Goal: Information Seeking & Learning: Learn about a topic

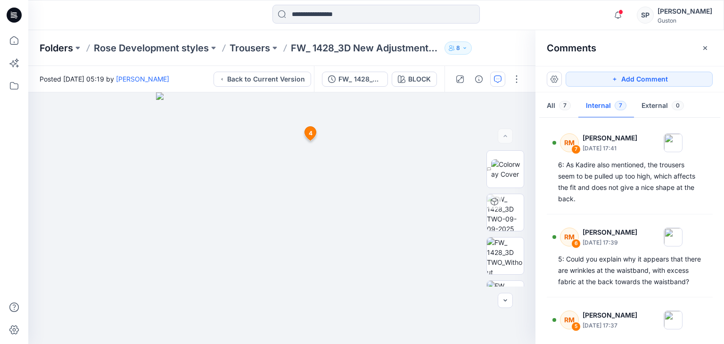
click at [73, 53] on p "Folders" at bounding box center [56, 47] width 33 height 13
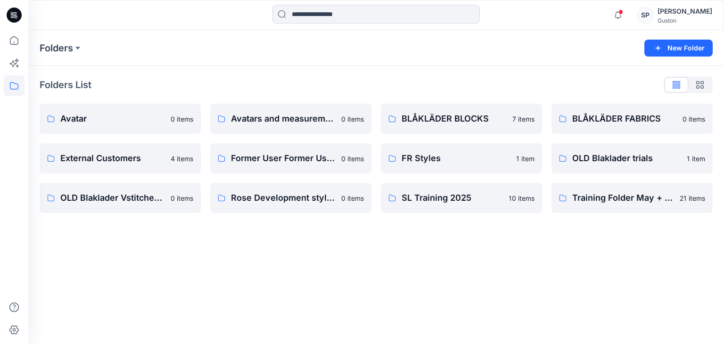
click at [417, 302] on div "Folders New Folder Folders List Avatar 0 items External Customers 4 items OLD B…" at bounding box center [376, 187] width 696 height 314
click at [188, 270] on div "Folders New Folder Folders List Avatar 0 items External Customers 4 items OLD B…" at bounding box center [376, 187] width 696 height 314
click at [605, 158] on p "OLD Blaklader trials" at bounding box center [631, 158] width 118 height 13
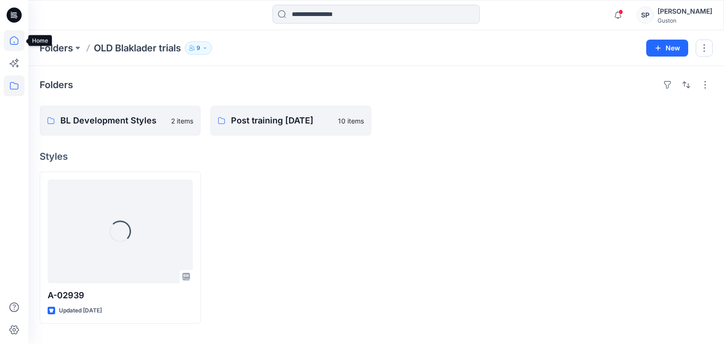
click at [11, 38] on icon at bounding box center [14, 40] width 21 height 21
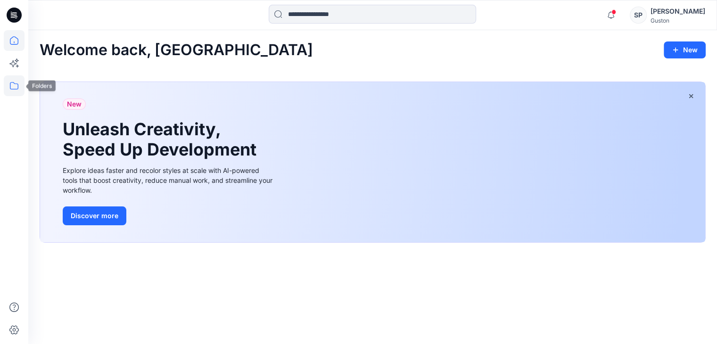
click at [17, 89] on icon at bounding box center [14, 86] width 8 height 8
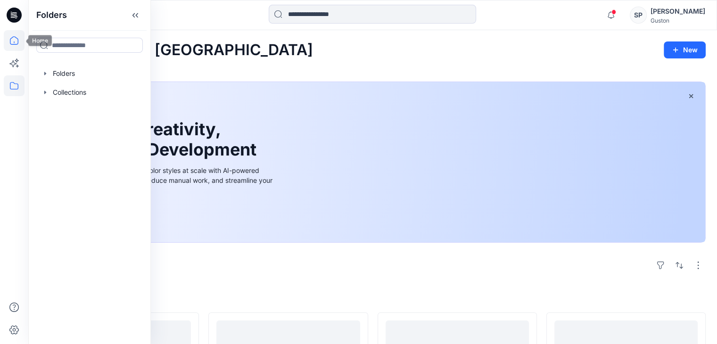
click at [24, 46] on icon at bounding box center [14, 40] width 21 height 21
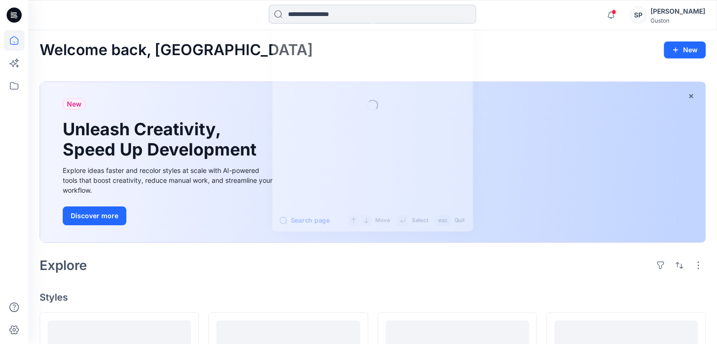
click at [348, 8] on input at bounding box center [372, 14] width 207 height 19
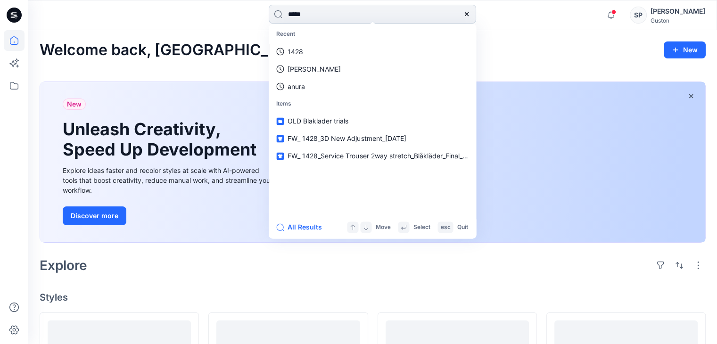
type input "*****"
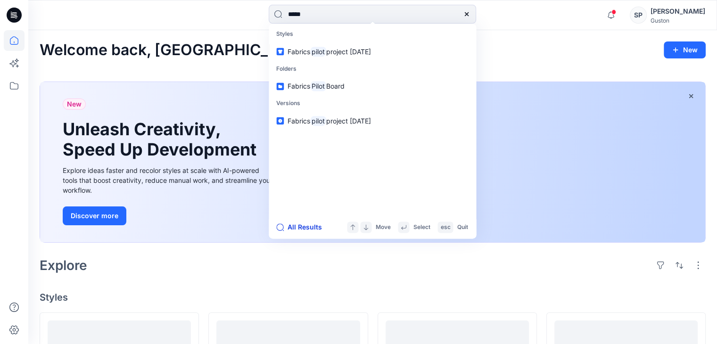
click at [300, 227] on button "All Results" at bounding box center [302, 226] width 52 height 11
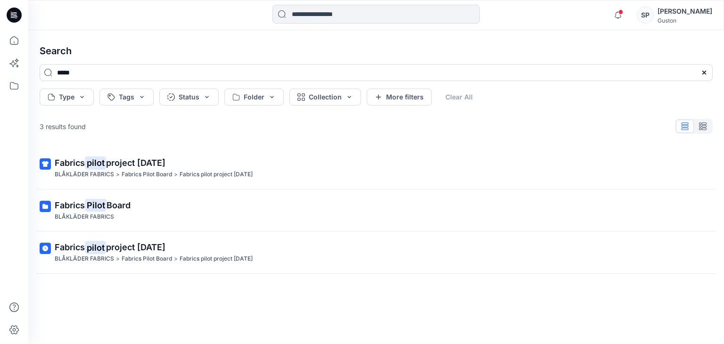
click at [297, 285] on div "Fabrics pilot project sep 2024 BLÅKLÄDER FABRICS > Fabrics Pilot Board > Fabric…" at bounding box center [376, 230] width 688 height 167
click at [627, 17] on icon "button" at bounding box center [618, 15] width 18 height 19
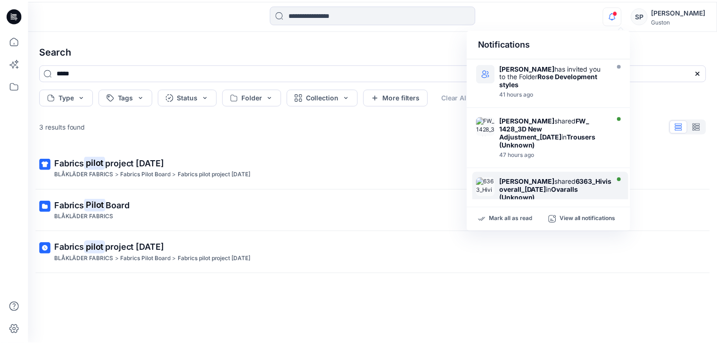
scroll to position [47, 0]
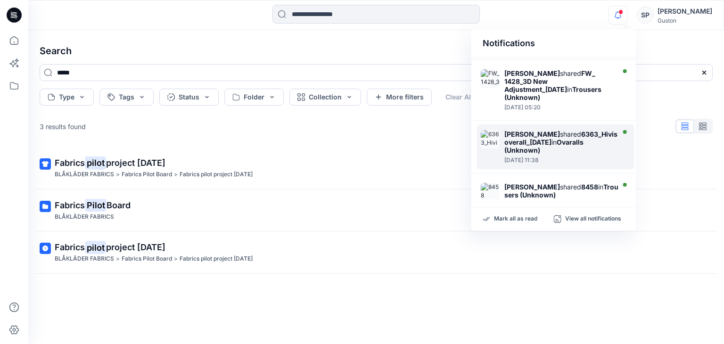
click at [576, 224] on div "Mark all as read View all notifications" at bounding box center [553, 219] width 165 height 24
click at [576, 219] on p "View all notifications" at bounding box center [593, 219] width 56 height 8
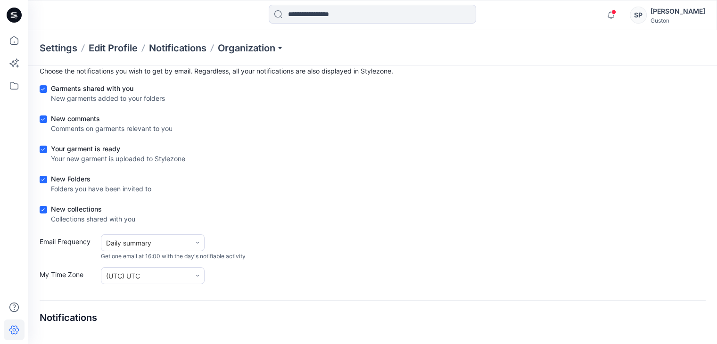
scroll to position [187, 0]
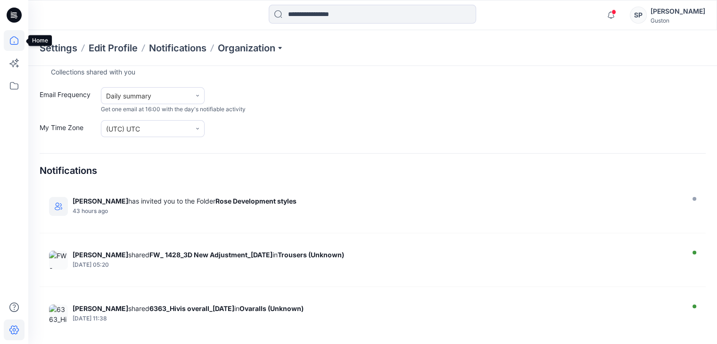
click at [12, 40] on icon at bounding box center [14, 40] width 21 height 21
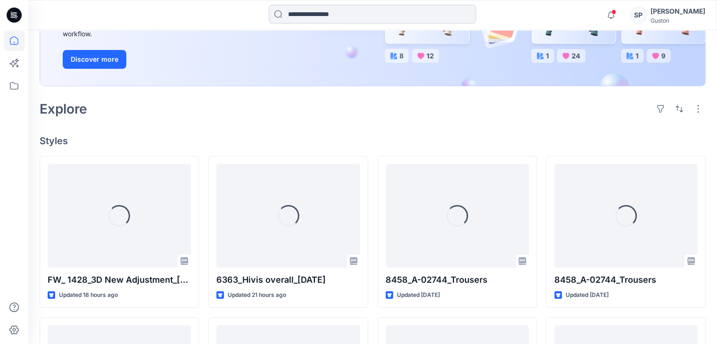
click at [329, 16] on input at bounding box center [372, 14] width 207 height 19
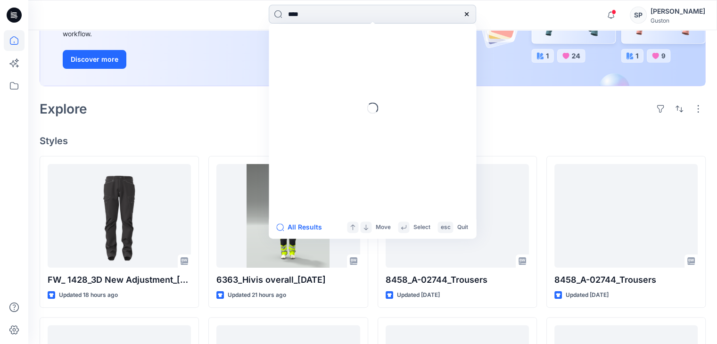
type input "****"
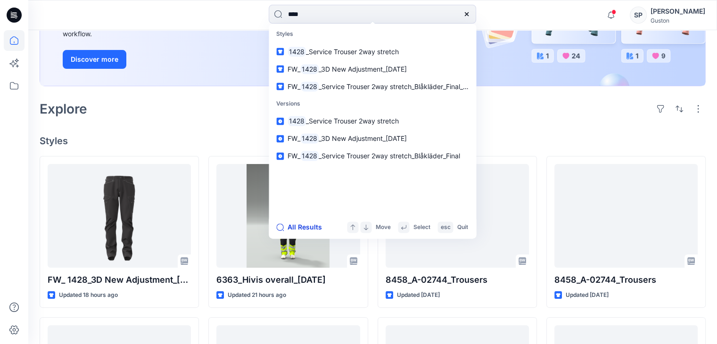
click at [298, 229] on button "All Results" at bounding box center [302, 226] width 52 height 11
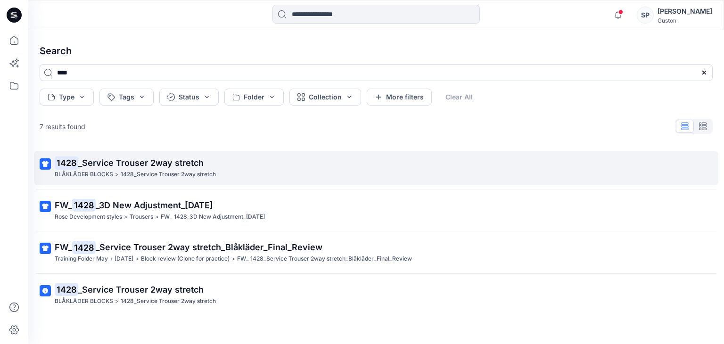
click at [120, 159] on span "_Service Trouser 2way stretch" at bounding box center [140, 163] width 125 height 10
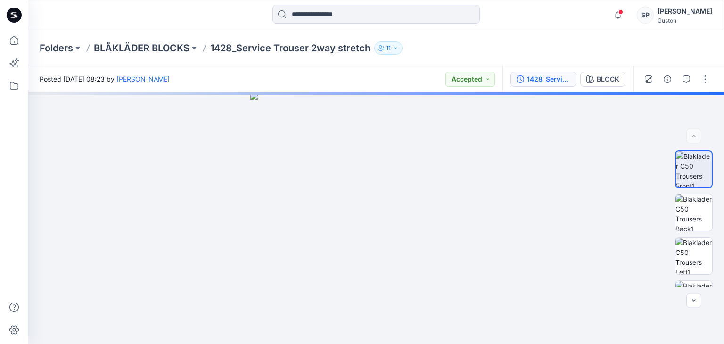
click at [538, 75] on div "1428_Service Trouser 2way stretch" at bounding box center [548, 79] width 43 height 10
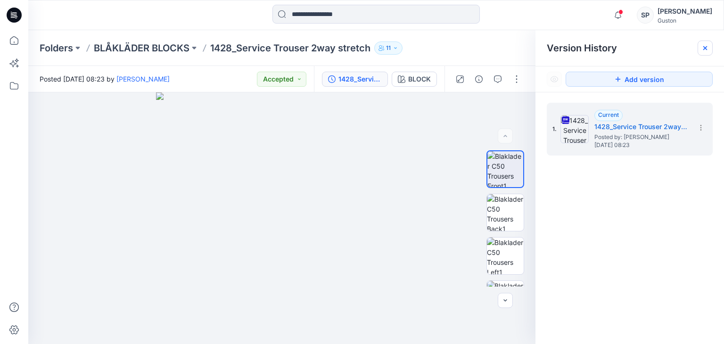
click at [708, 46] on icon at bounding box center [705, 48] width 8 height 8
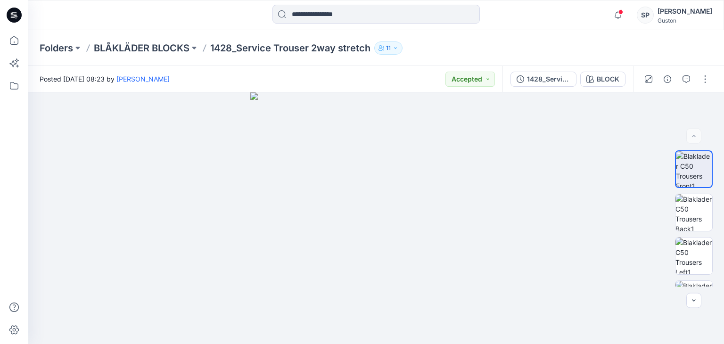
click at [10, 74] on div at bounding box center [14, 187] width 21 height 314
click at [14, 85] on icon at bounding box center [14, 85] width 21 height 21
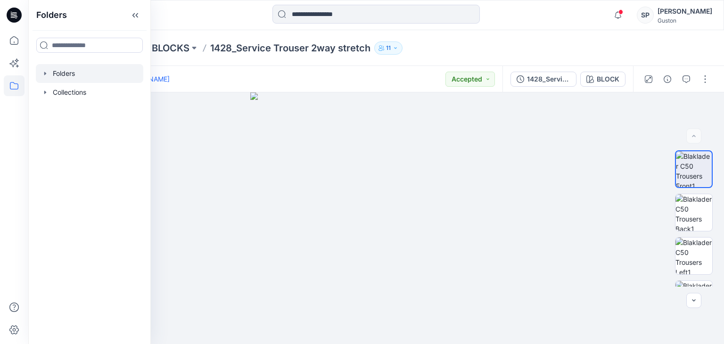
click at [43, 75] on icon "button" at bounding box center [45, 74] width 8 height 8
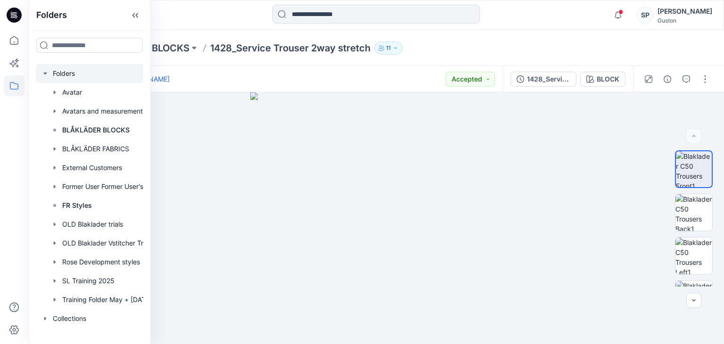
click at [59, 73] on div at bounding box center [102, 73] width 132 height 19
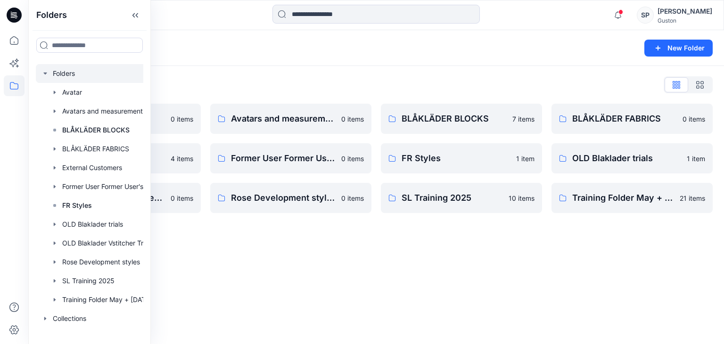
click at [243, 70] on div "Folders List Avatar 0 items External Customers 4 items OLD Blaklader Vstitcher …" at bounding box center [376, 145] width 696 height 158
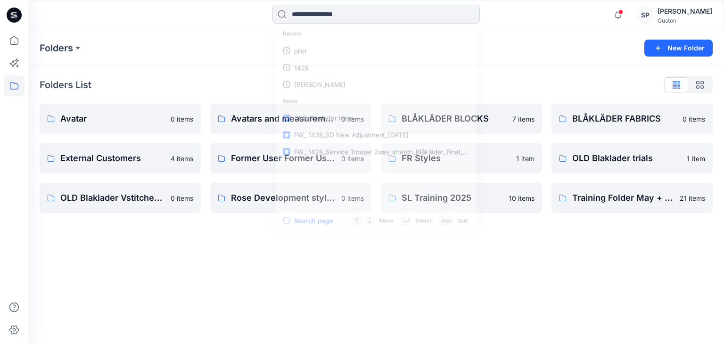
click at [324, 13] on input at bounding box center [375, 14] width 207 height 19
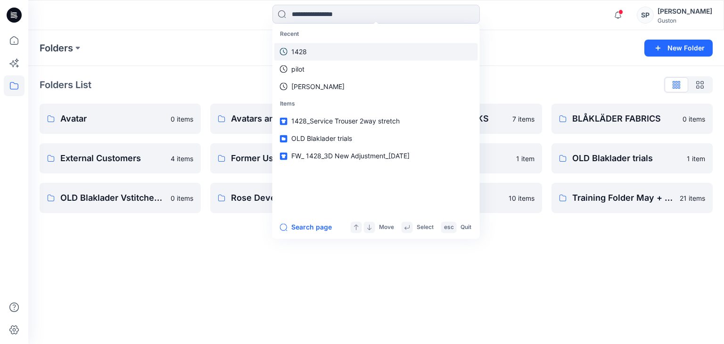
click at [303, 49] on p "1428" at bounding box center [299, 52] width 16 height 10
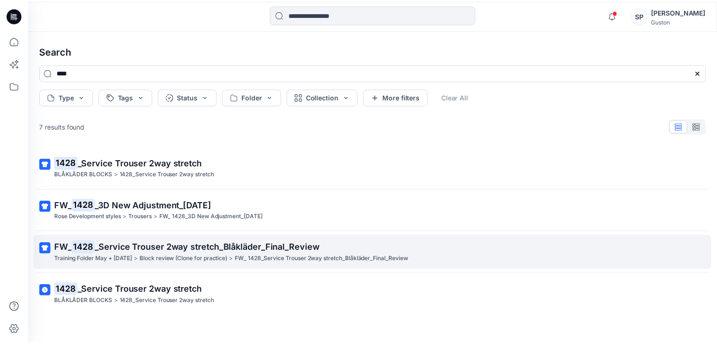
scroll to position [128, 0]
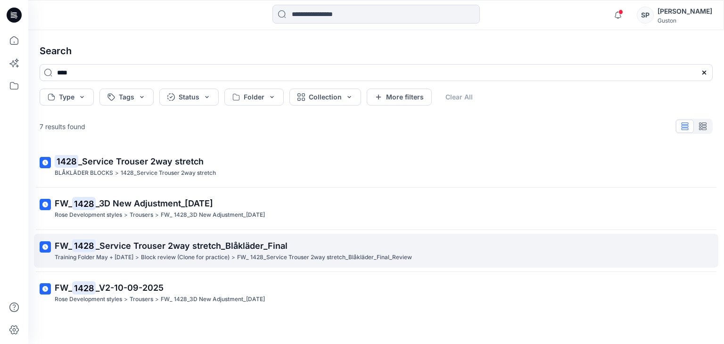
click at [262, 243] on span "_Service Trouser 2way stretch_Blåkläder_Final" at bounding box center [192, 246] width 192 height 10
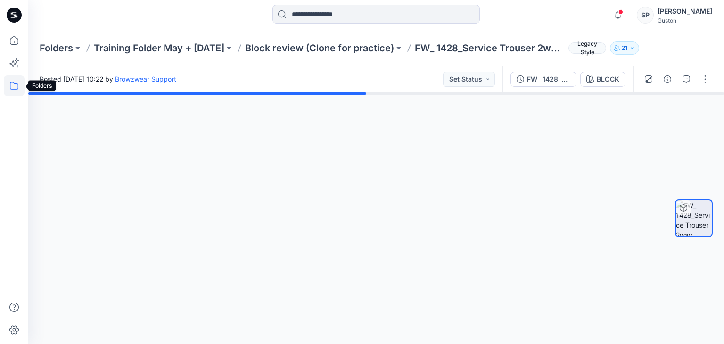
click at [11, 85] on icon at bounding box center [14, 85] width 21 height 21
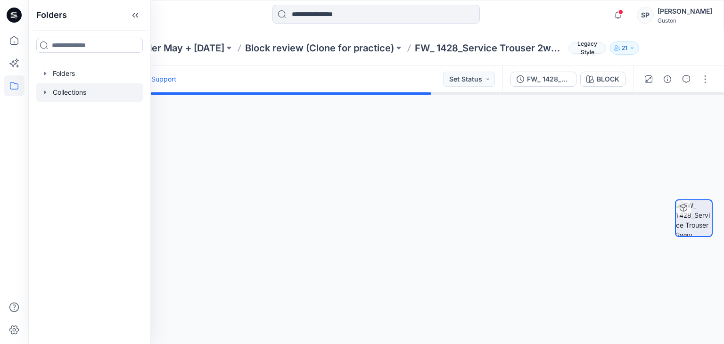
click at [57, 95] on div at bounding box center [89, 92] width 107 height 19
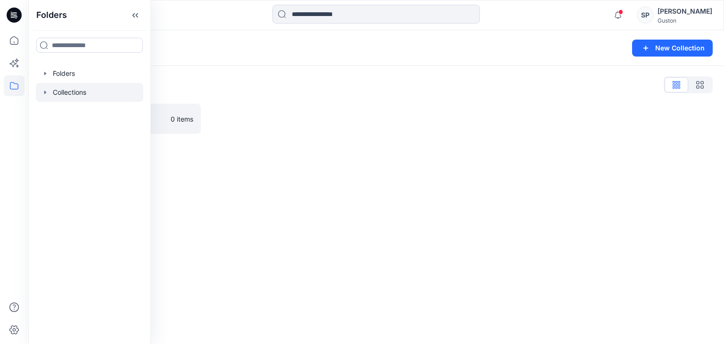
click at [353, 167] on div "Collections New Collection Collections List Traning Workshope 0 items" at bounding box center [376, 187] width 696 height 314
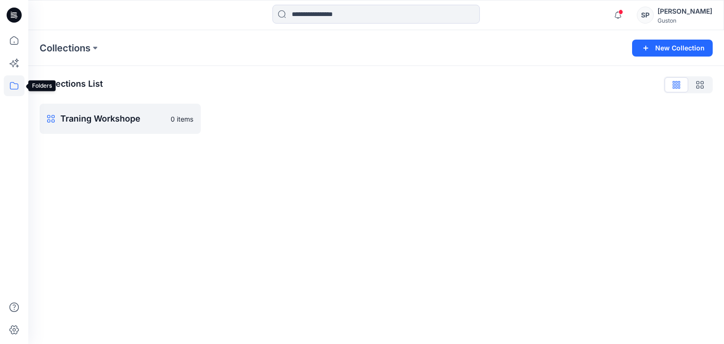
click at [15, 86] on icon at bounding box center [14, 85] width 21 height 21
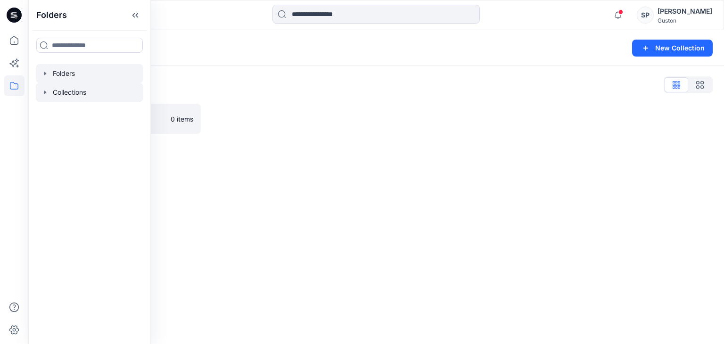
click at [73, 76] on div at bounding box center [89, 73] width 107 height 19
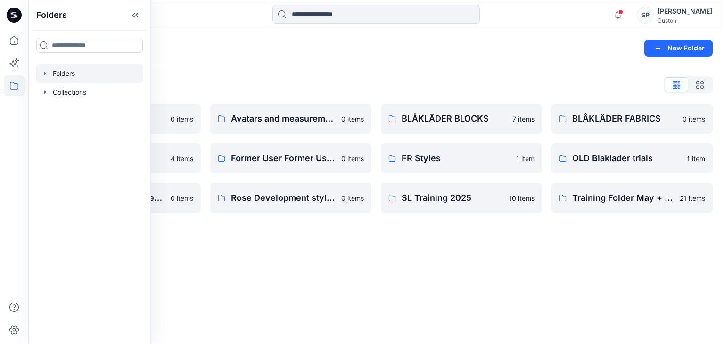
click at [393, 285] on div "Folders New Folder Folders List Avatar 0 items External Customers 4 items OLD B…" at bounding box center [376, 187] width 696 height 314
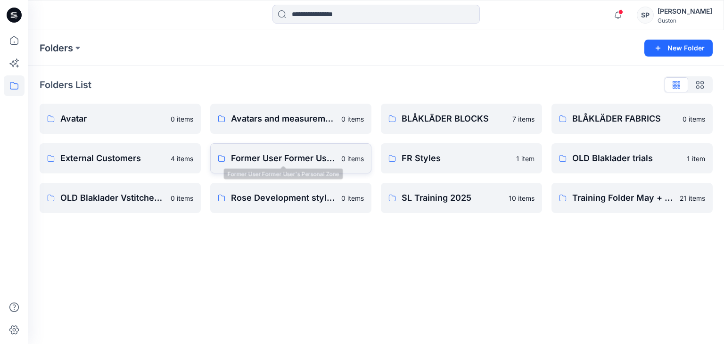
click at [324, 161] on p "Former User Former User's Personal Zone" at bounding box center [283, 158] width 105 height 13
click at [598, 148] on link "OLD Blaklader trials" at bounding box center [631, 158] width 161 height 30
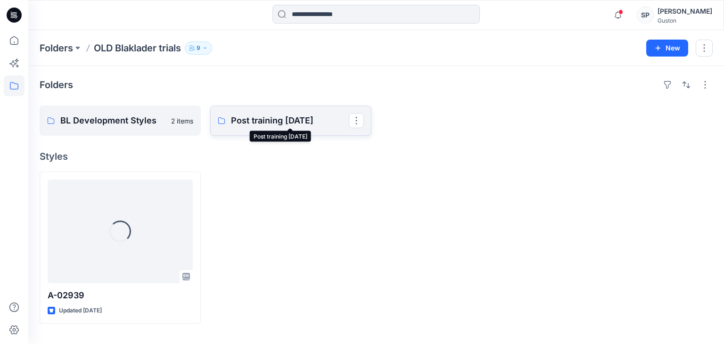
click at [277, 120] on p "Post training October 2024" at bounding box center [290, 120] width 118 height 13
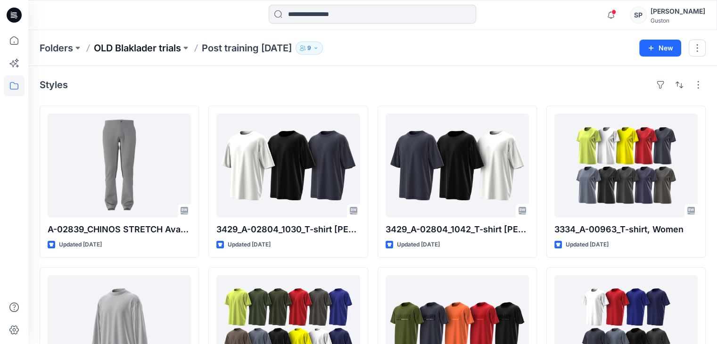
click at [139, 45] on p "OLD Blaklader trials" at bounding box center [137, 47] width 87 height 13
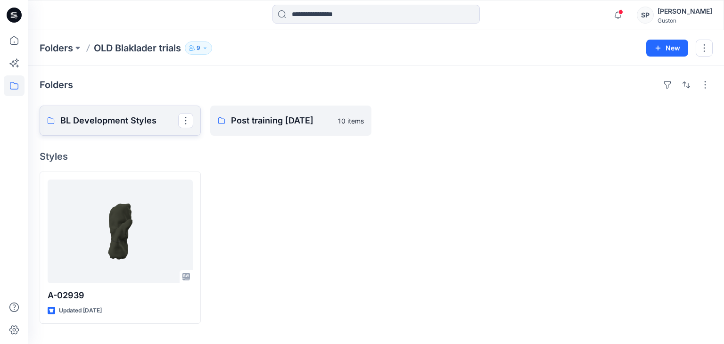
click at [120, 117] on p "BL Development Styles" at bounding box center [119, 120] width 118 height 13
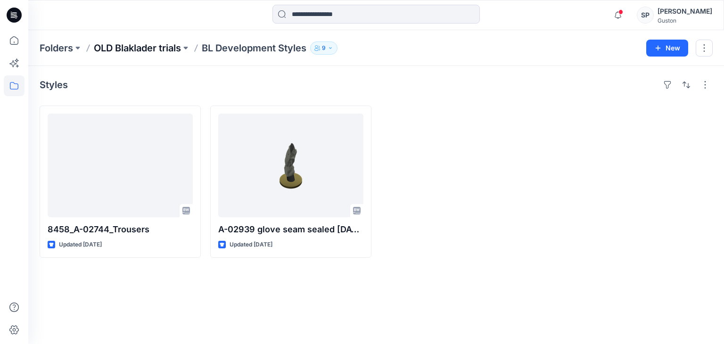
click at [152, 45] on p "OLD Blaklader trials" at bounding box center [137, 47] width 87 height 13
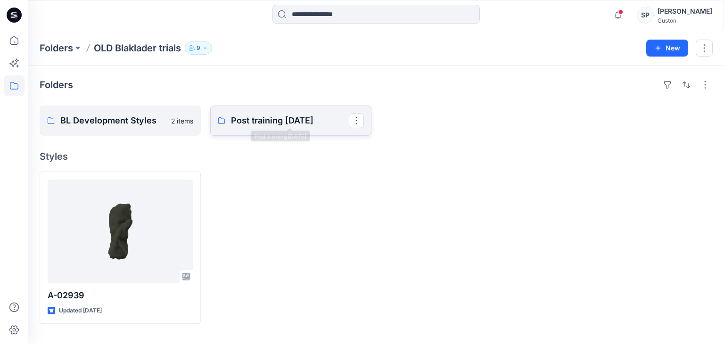
click at [259, 123] on p "Post training October 2024" at bounding box center [290, 120] width 118 height 13
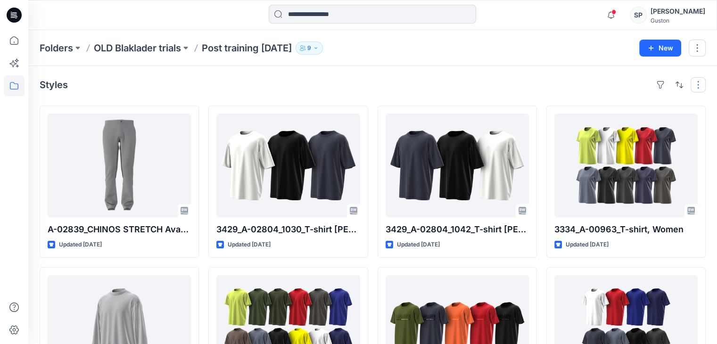
click at [697, 92] on button "button" at bounding box center [697, 84] width 15 height 15
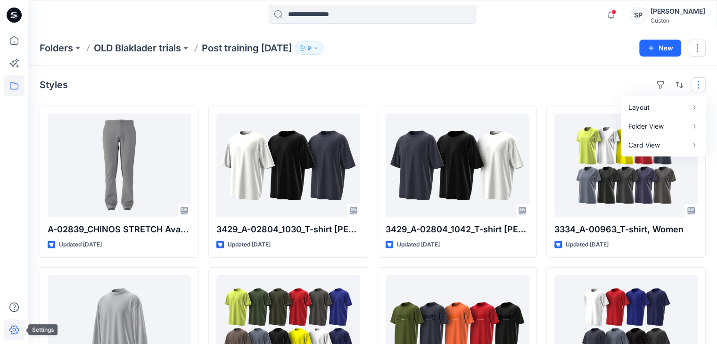
click at [23, 330] on icon at bounding box center [14, 329] width 21 height 21
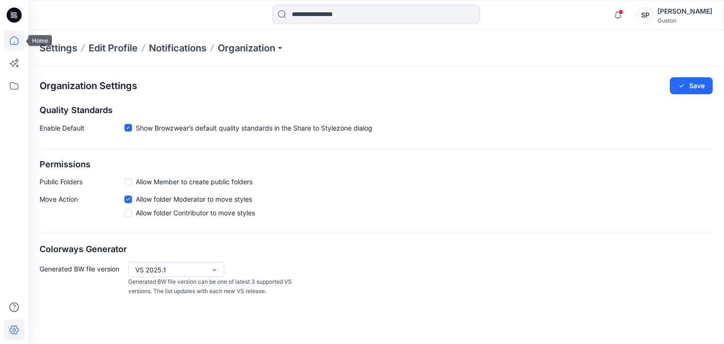
click at [17, 36] on icon at bounding box center [14, 40] width 21 height 21
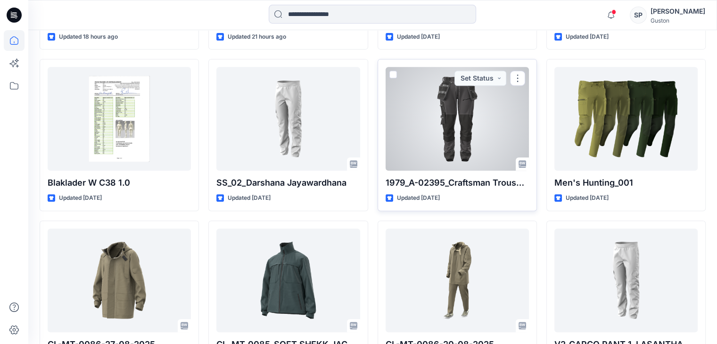
scroll to position [488, 0]
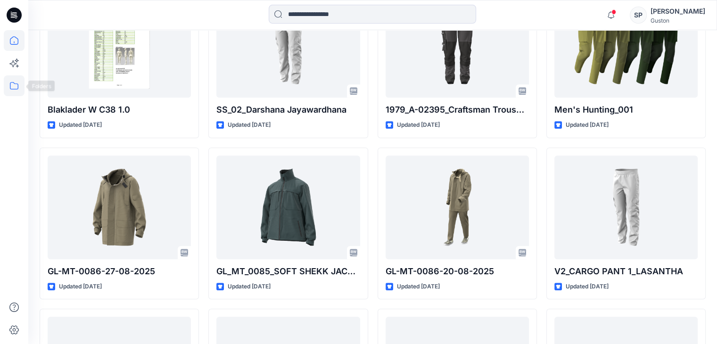
click at [19, 87] on icon at bounding box center [14, 85] width 21 height 21
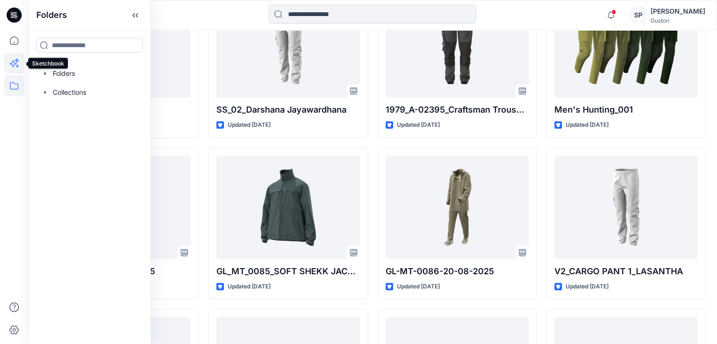
click at [15, 68] on icon at bounding box center [14, 63] width 21 height 21
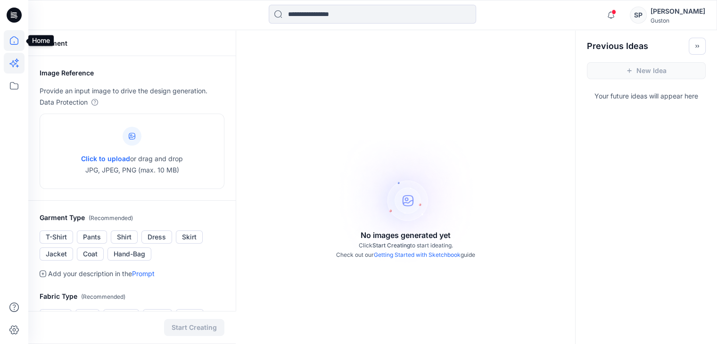
click at [16, 46] on icon at bounding box center [14, 40] width 21 height 21
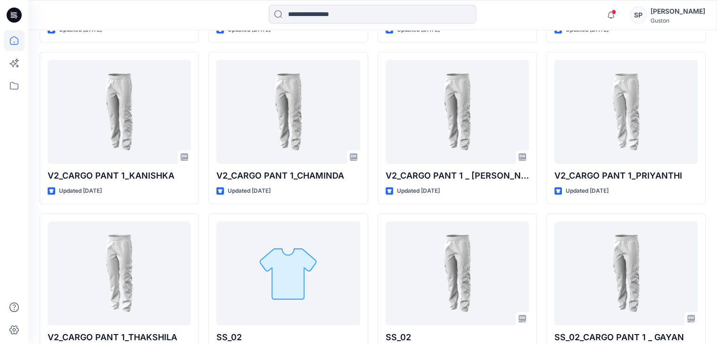
scroll to position [324, 0]
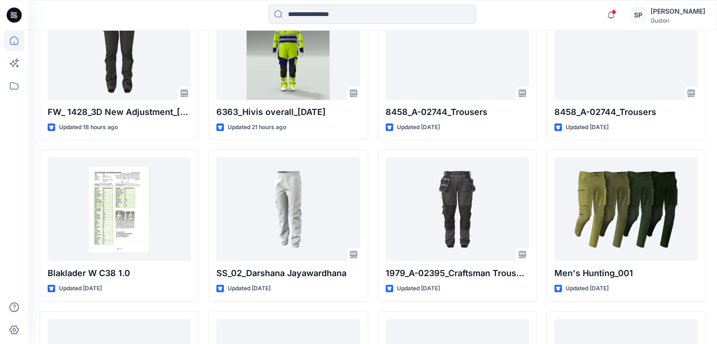
click at [666, 19] on div "Guston" at bounding box center [677, 20] width 55 height 7
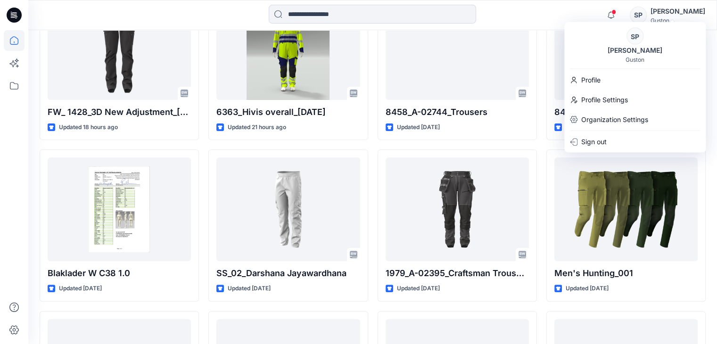
scroll to position [0, 0]
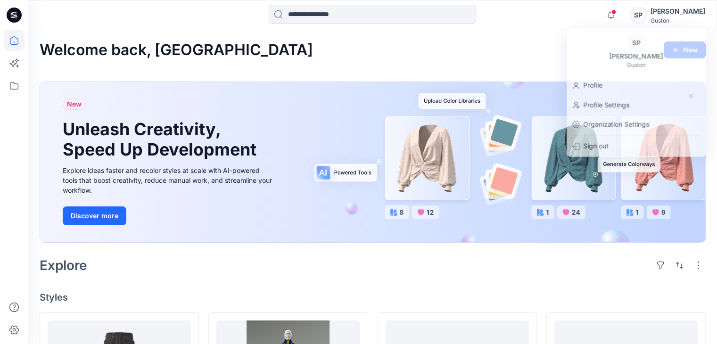
click at [330, 53] on div "Welcome back, Sanjula New" at bounding box center [373, 49] width 666 height 17
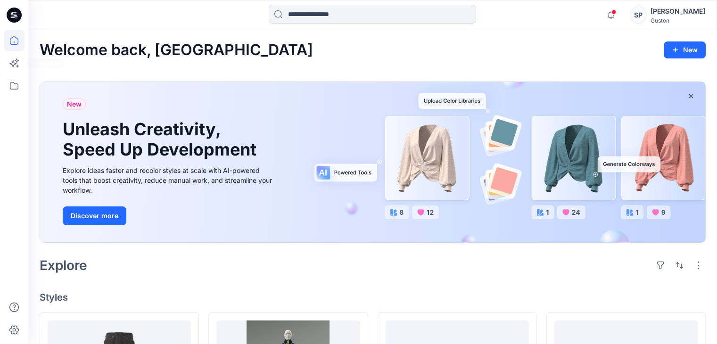
click at [8, 49] on icon at bounding box center [14, 40] width 21 height 21
click at [13, 21] on icon at bounding box center [14, 15] width 15 height 15
click at [16, 6] on icon at bounding box center [14, 15] width 15 height 30
click at [16, 11] on icon at bounding box center [14, 15] width 15 height 15
click at [7, 84] on icon at bounding box center [14, 85] width 21 height 21
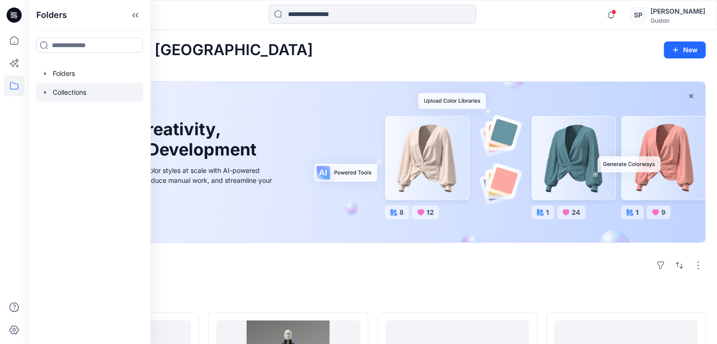
click at [41, 93] on icon "button" at bounding box center [45, 93] width 8 height 8
click at [68, 112] on p "Traning Workshope" at bounding box center [92, 111] width 61 height 11
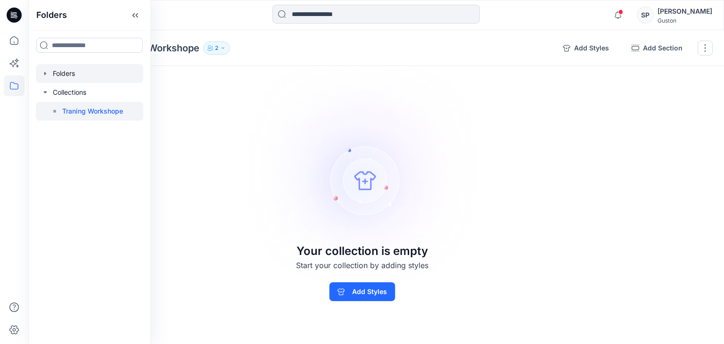
click at [72, 71] on div at bounding box center [89, 73] width 107 height 19
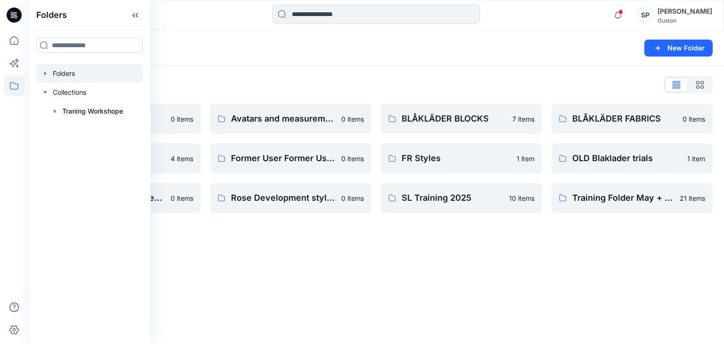
click at [434, 295] on div "Folders New Folder Folders List Avatar 0 items External Customers 4 items OLD B…" at bounding box center [376, 187] width 696 height 314
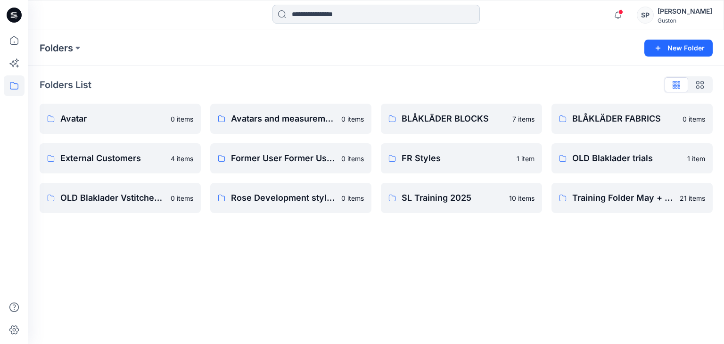
click at [286, 9] on input at bounding box center [375, 14] width 207 height 19
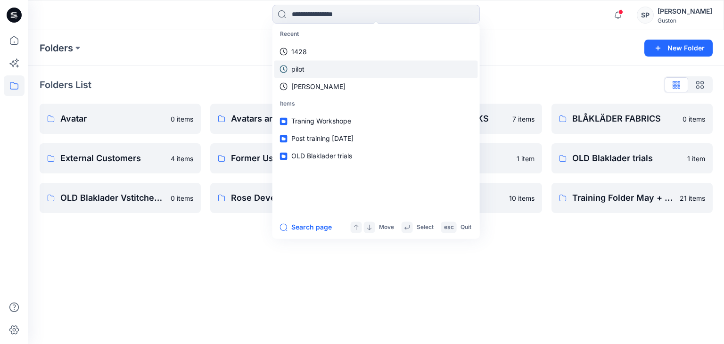
click at [303, 60] on link "pilot" at bounding box center [376, 68] width 204 height 17
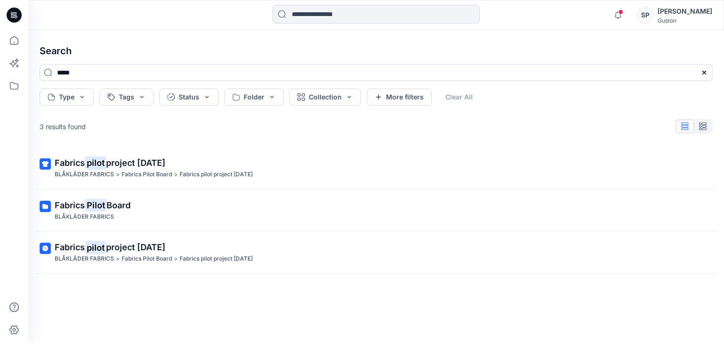
click at [128, 38] on h4 "Search" at bounding box center [376, 51] width 688 height 26
click at [705, 70] on icon at bounding box center [704, 73] width 8 height 8
click at [358, 9] on input at bounding box center [375, 14] width 207 height 19
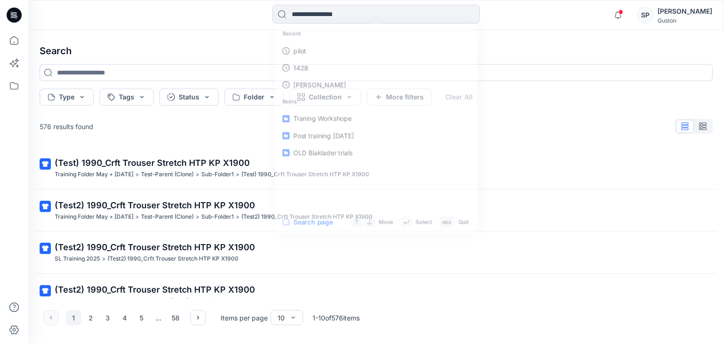
click at [496, 15] on div "Recent pilot 1428 anurad Items Traning Workshope Post training October 2024 OLD…" at bounding box center [376, 15] width 348 height 21
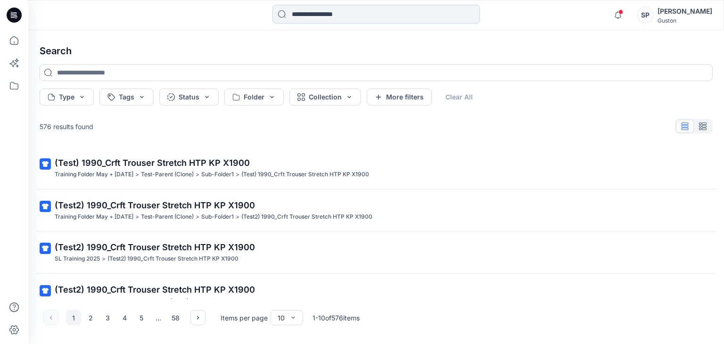
click at [287, 14] on input at bounding box center [375, 14] width 207 height 19
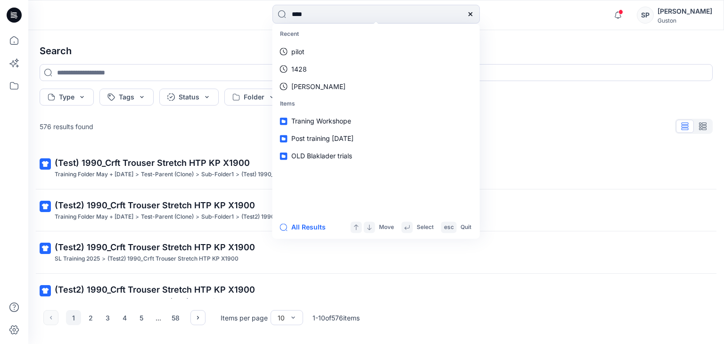
type input "****"
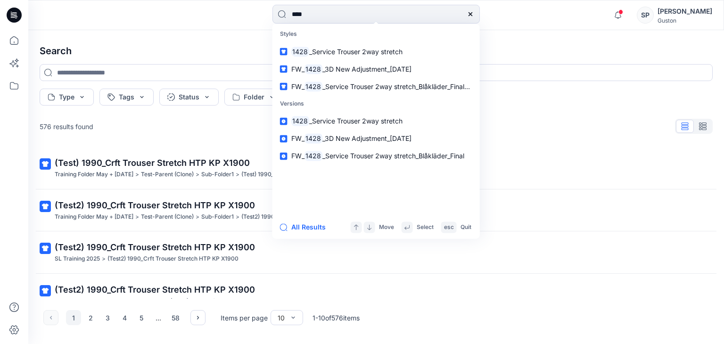
click at [243, 28] on div "**** Styles 1428 _Service Trouser 2way stretch FW_ 1428 _3D New Adjustment_09-0…" at bounding box center [376, 15] width 696 height 30
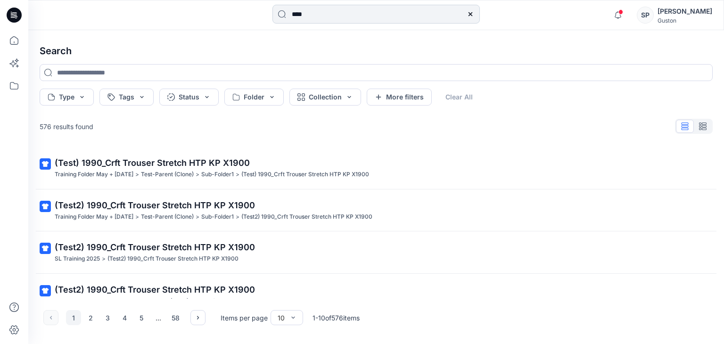
click at [309, 19] on input "****" at bounding box center [375, 14] width 207 height 19
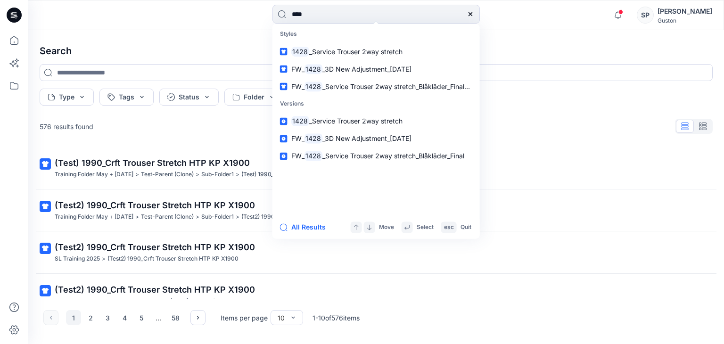
click at [195, 44] on h4 "Search" at bounding box center [376, 51] width 688 height 26
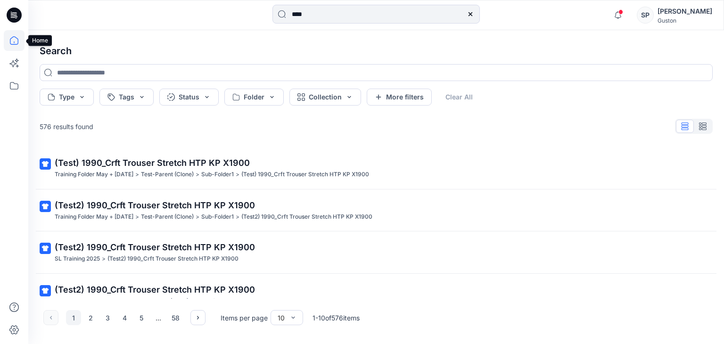
click at [17, 41] on icon at bounding box center [14, 40] width 21 height 21
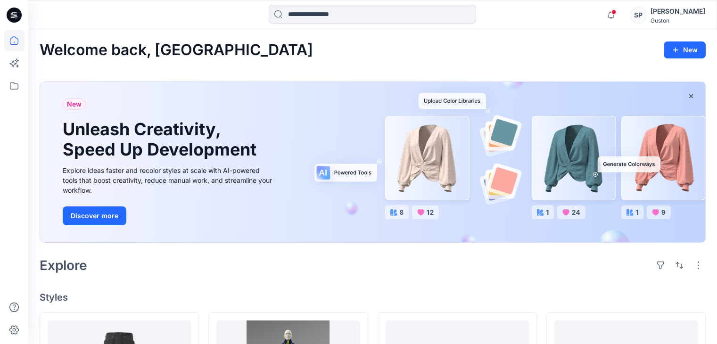
scroll to position [283, 0]
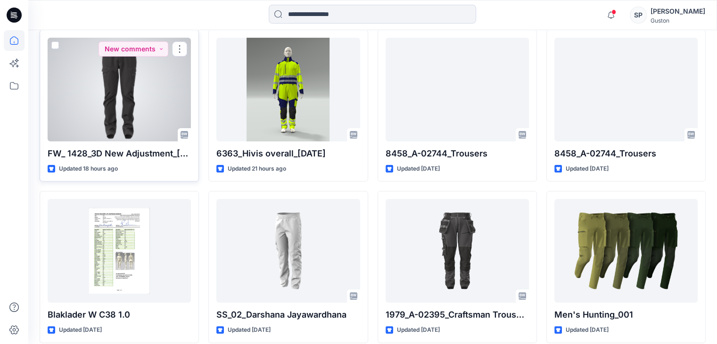
click at [116, 120] on div at bounding box center [119, 90] width 143 height 104
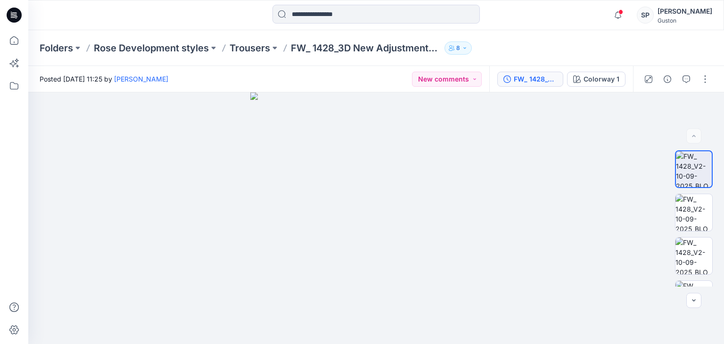
click at [545, 76] on div "FW_ 1428_V2-10-09-2025" at bounding box center [535, 79] width 43 height 10
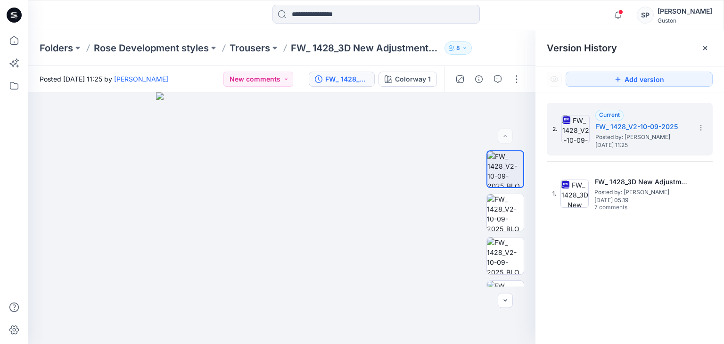
click at [514, 55] on div "Folders Rose Development styles Trousers FW_ 1428_3D New Adjustment_09-09-2025 8" at bounding box center [376, 48] width 696 height 36
click at [703, 50] on icon at bounding box center [705, 48] width 8 height 8
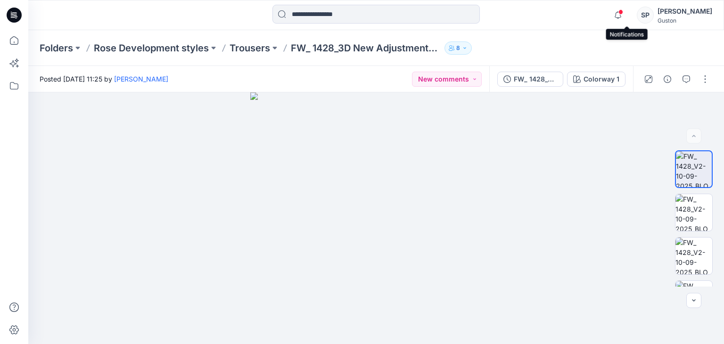
click at [623, 11] on span at bounding box center [620, 11] width 5 height 5
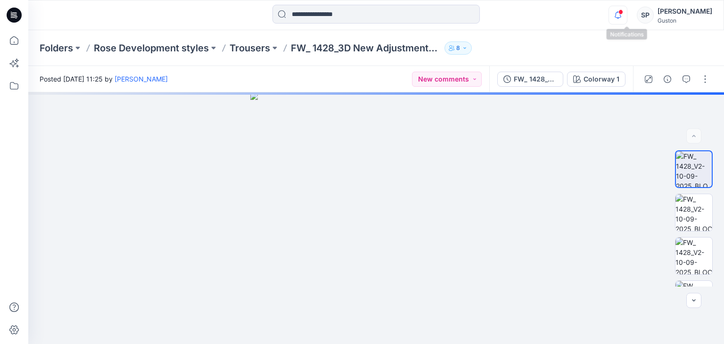
click at [627, 15] on icon "button" at bounding box center [618, 15] width 18 height 19
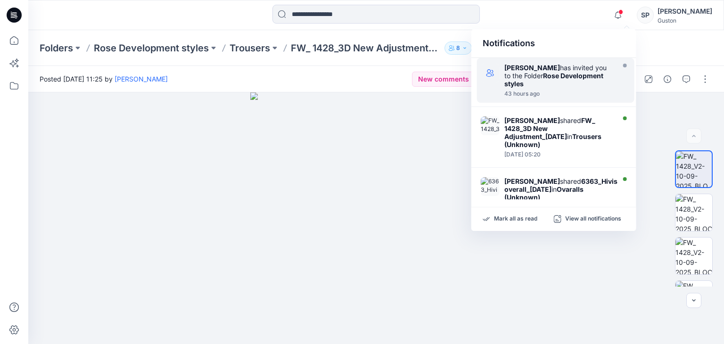
click at [582, 92] on div "43 hours ago" at bounding box center [558, 93] width 108 height 7
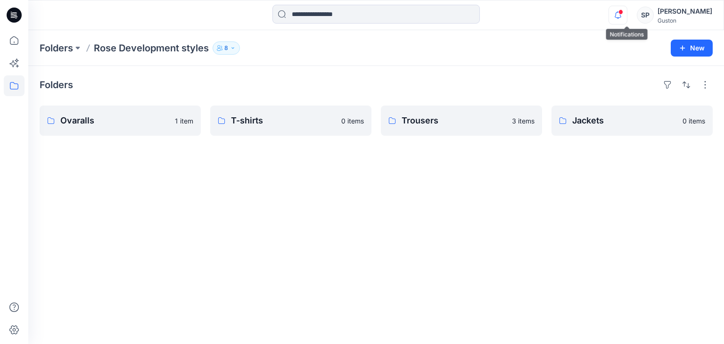
click at [619, 10] on icon "button" at bounding box center [618, 15] width 18 height 19
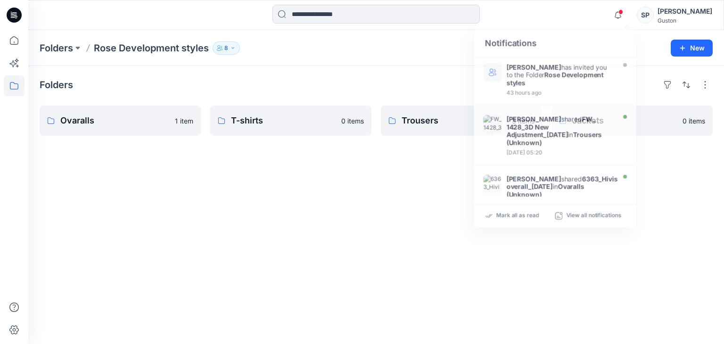
click at [362, 229] on div "Folders Ovaralls 1 item T-shirts 0 items Trousers 3 items Jackets 0 items" at bounding box center [376, 205] width 696 height 278
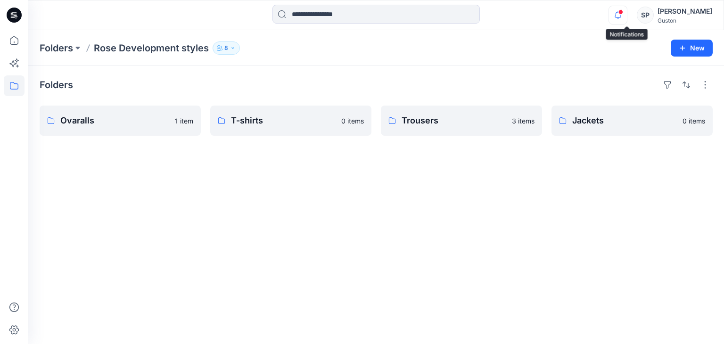
click at [627, 7] on icon "button" at bounding box center [618, 15] width 18 height 19
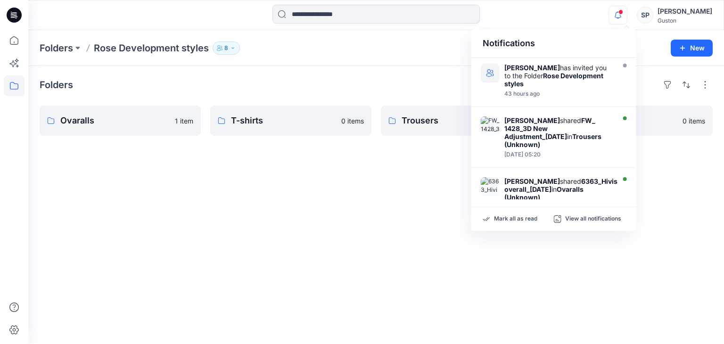
click at [659, 194] on div "Folders Ovaralls 1 item T-shirts 0 items Trousers 3 items Jackets 0 items" at bounding box center [376, 205] width 696 height 278
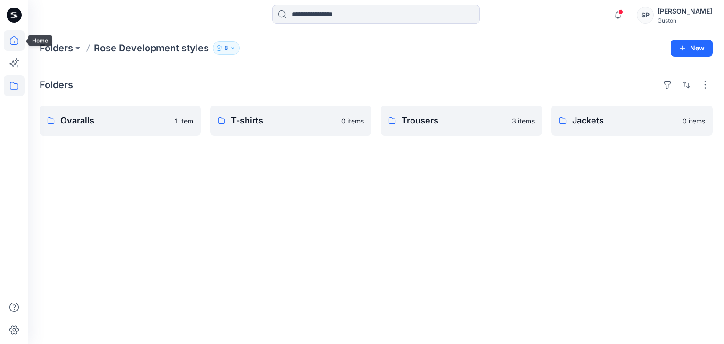
click at [13, 45] on icon at bounding box center [14, 40] width 21 height 21
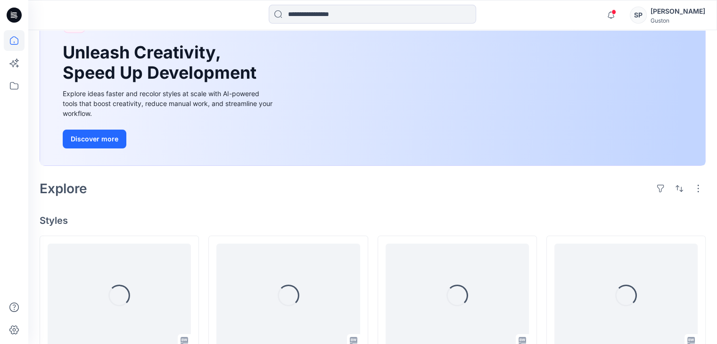
scroll to position [188, 0]
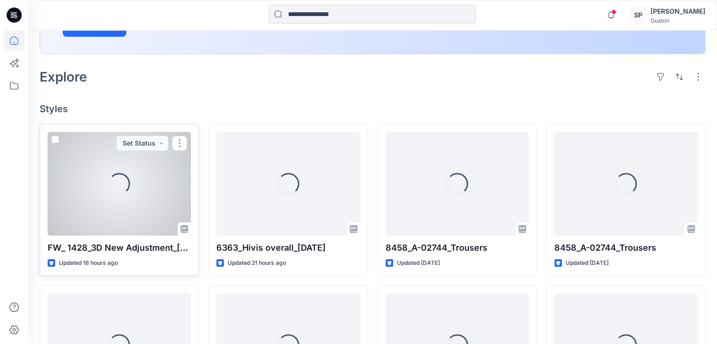
click at [115, 244] on p "FW_ 1428_3D New Adjustment_[DATE]" at bounding box center [119, 247] width 143 height 13
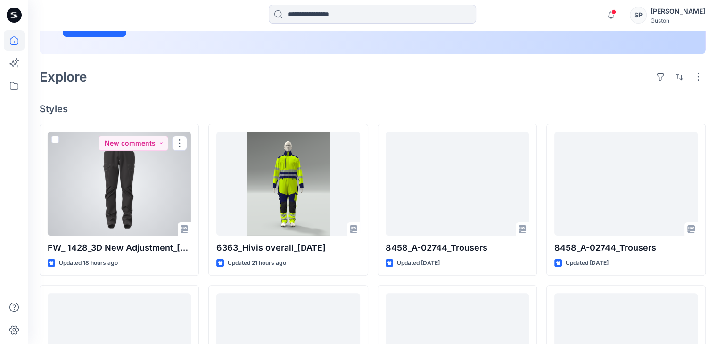
click at [115, 208] on div at bounding box center [119, 184] width 143 height 104
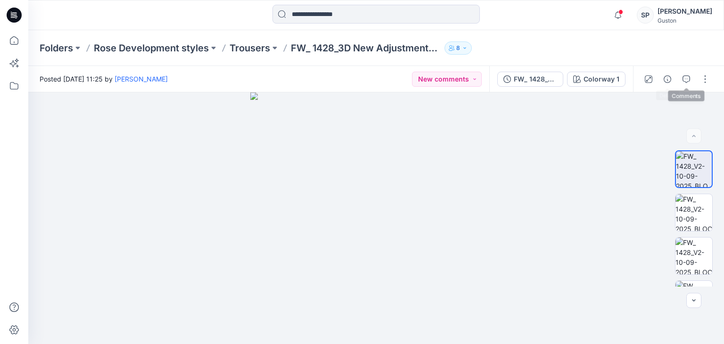
click at [683, 82] on icon "button" at bounding box center [686, 79] width 8 height 8
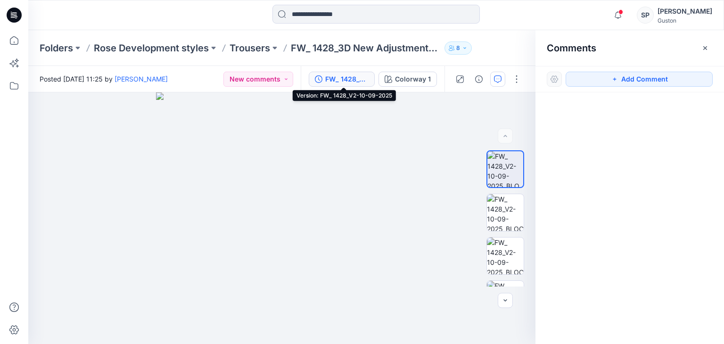
click at [358, 80] on div "FW_ 1428_V2-10-09-2025" at bounding box center [346, 79] width 43 height 10
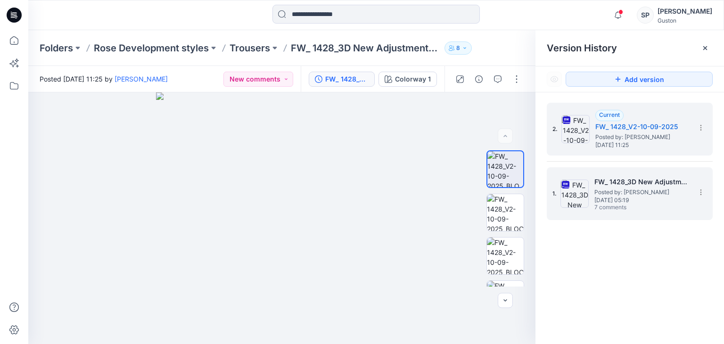
click at [655, 209] on span "7 comments" at bounding box center [627, 208] width 66 height 8
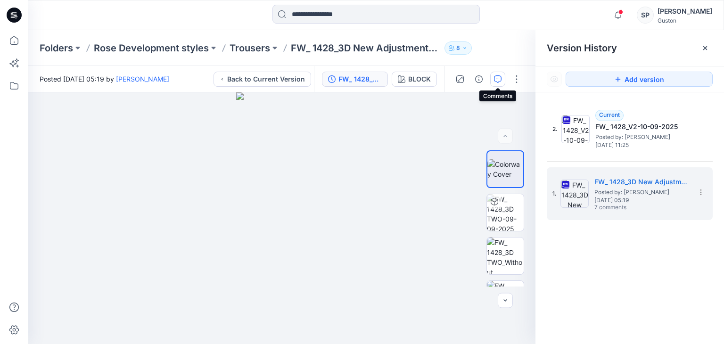
click at [496, 76] on icon "button" at bounding box center [498, 79] width 8 height 8
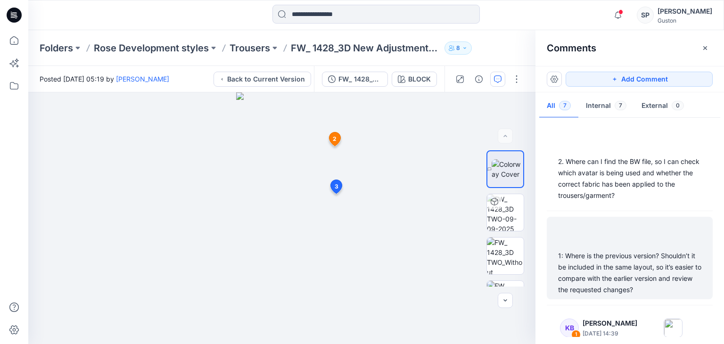
scroll to position [406, 0]
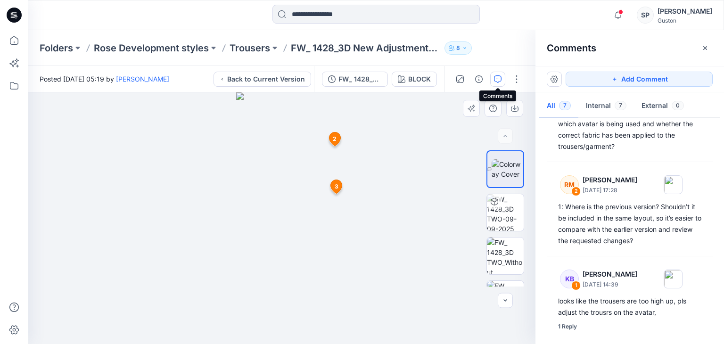
click at [153, 288] on div at bounding box center [281, 218] width 507 height 252
